Goal: Navigation & Orientation: Find specific page/section

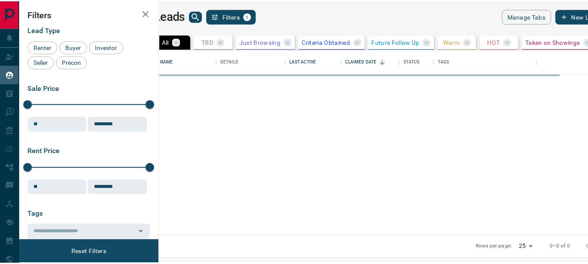
scroll to position [180, 423]
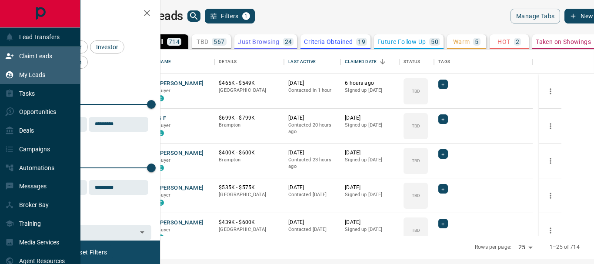
click at [27, 58] on p "Claim Leads" at bounding box center [35, 56] width 33 height 7
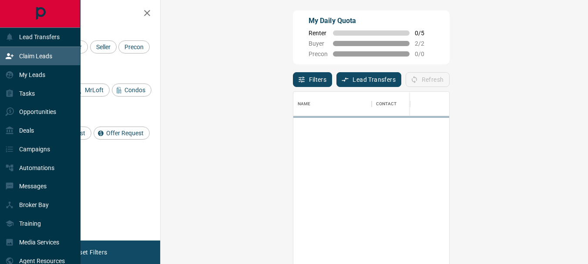
scroll to position [191, 402]
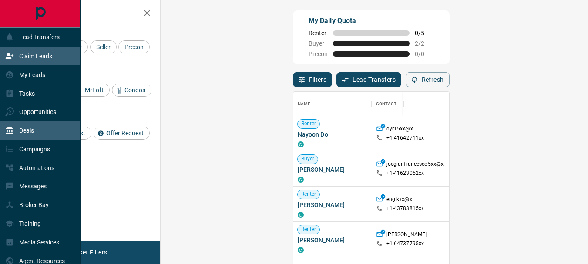
click at [34, 125] on div "Deals" at bounding box center [19, 131] width 29 height 14
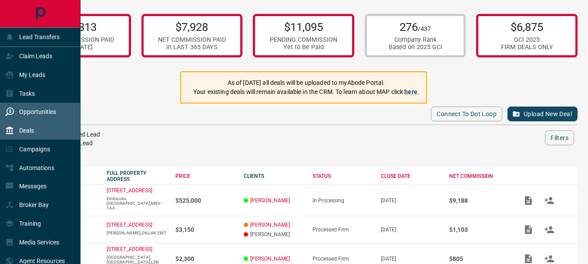
click at [40, 107] on div "Opportunities" at bounding box center [30, 112] width 51 height 14
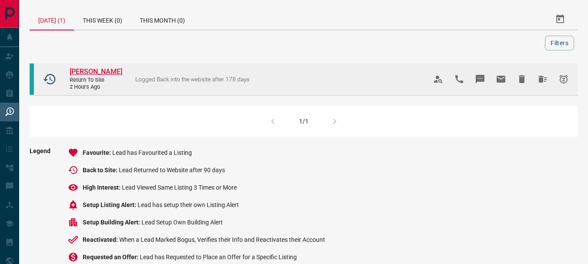
click at [102, 71] on span "[PERSON_NAME]" at bounding box center [96, 71] width 53 height 8
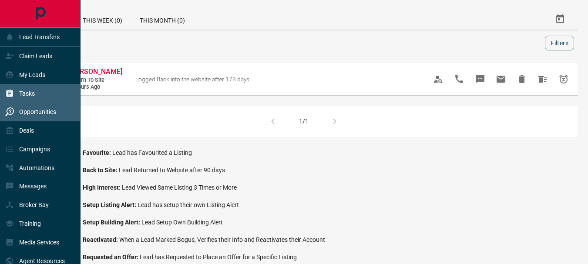
click at [25, 91] on p "Tasks" at bounding box center [27, 93] width 16 height 7
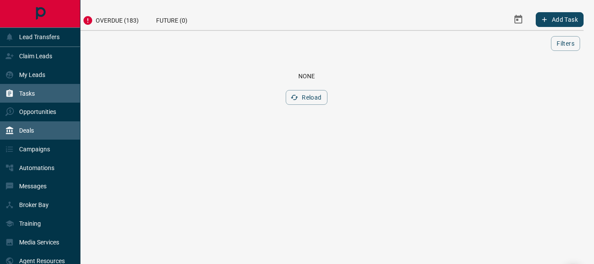
click at [24, 130] on p "Deals" at bounding box center [26, 130] width 15 height 7
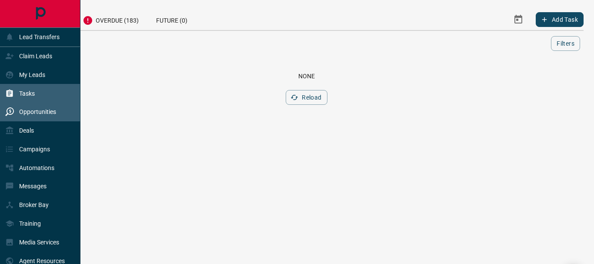
click at [45, 108] on p "Opportunities" at bounding box center [37, 111] width 37 height 7
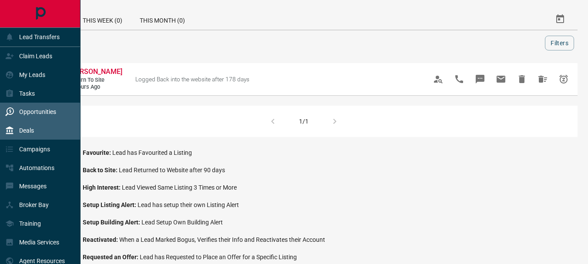
click at [29, 130] on p "Deals" at bounding box center [26, 130] width 15 height 7
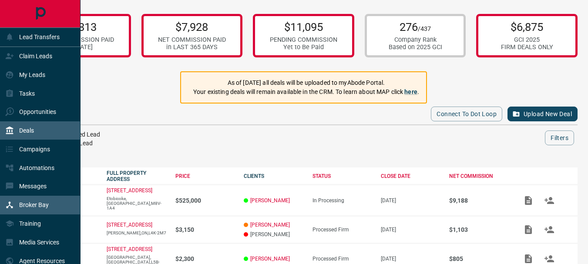
click at [30, 206] on p "Broker Bay" at bounding box center [34, 204] width 30 height 7
